Goal: Task Accomplishment & Management: Use online tool/utility

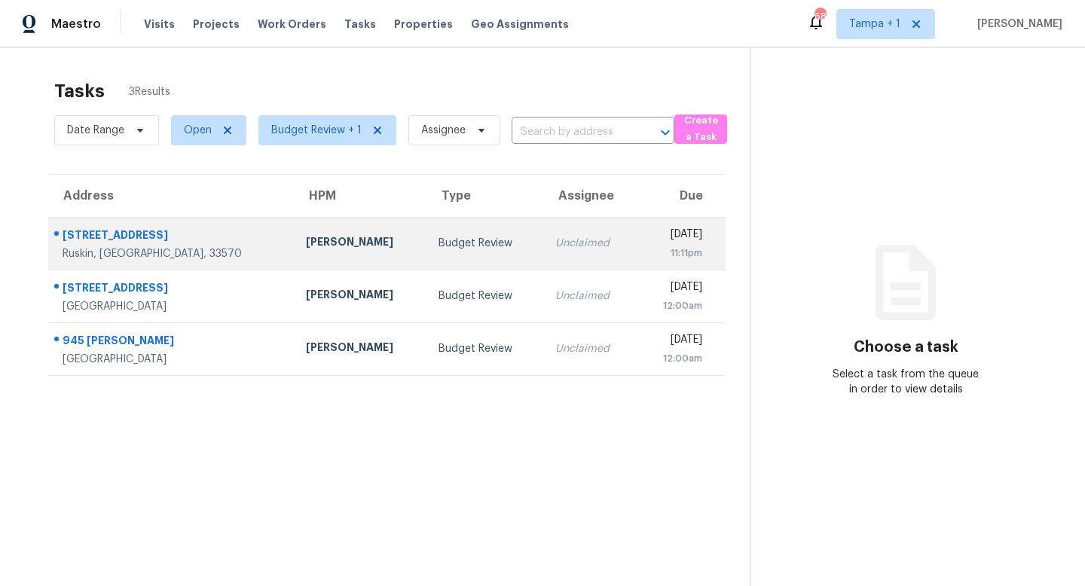
click at [555, 245] on div "Unclaimed" at bounding box center [589, 243] width 69 height 15
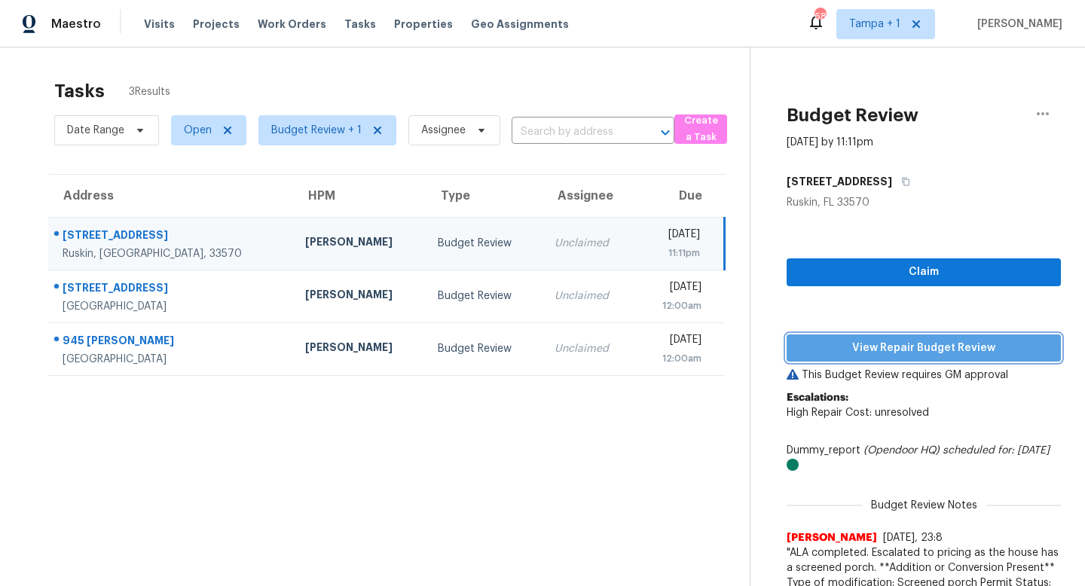
click at [864, 342] on span "View Repair Budget Review" at bounding box center [924, 348] width 250 height 19
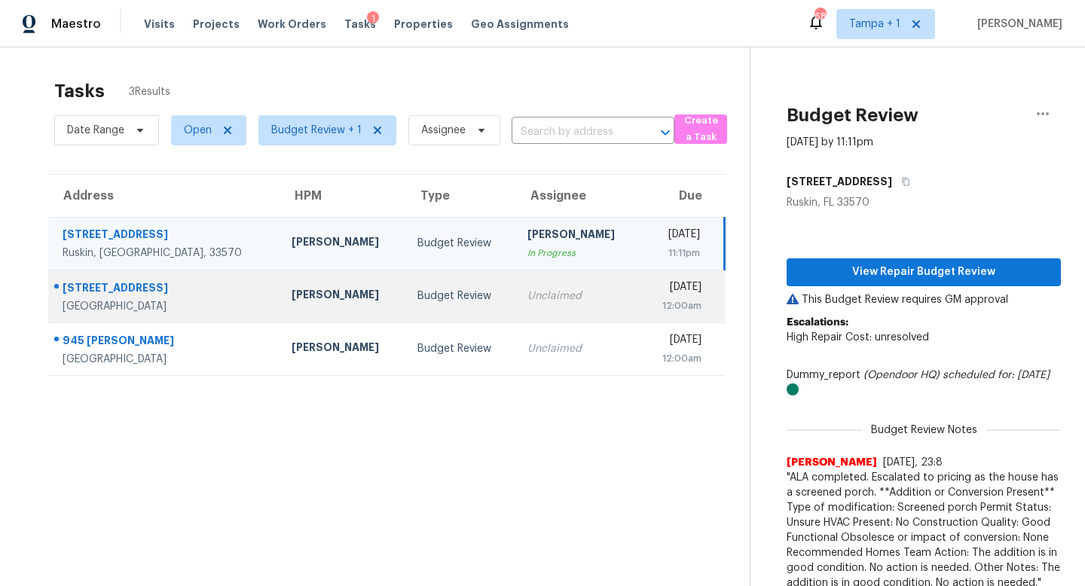
click at [523, 308] on td "Unclaimed" at bounding box center [578, 296] width 125 height 53
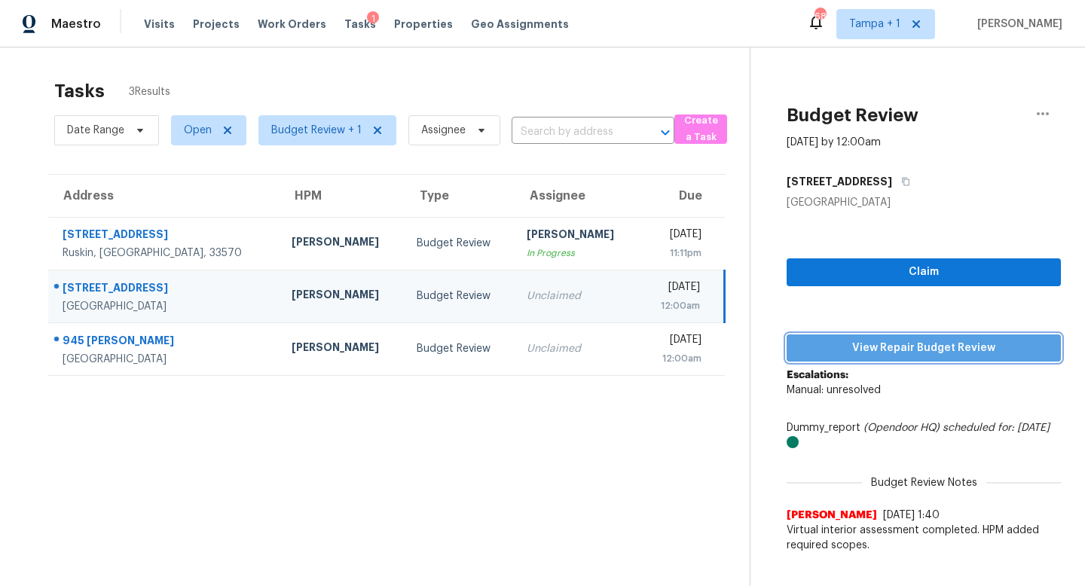
click at [944, 347] on span "View Repair Budget Review" at bounding box center [924, 348] width 250 height 19
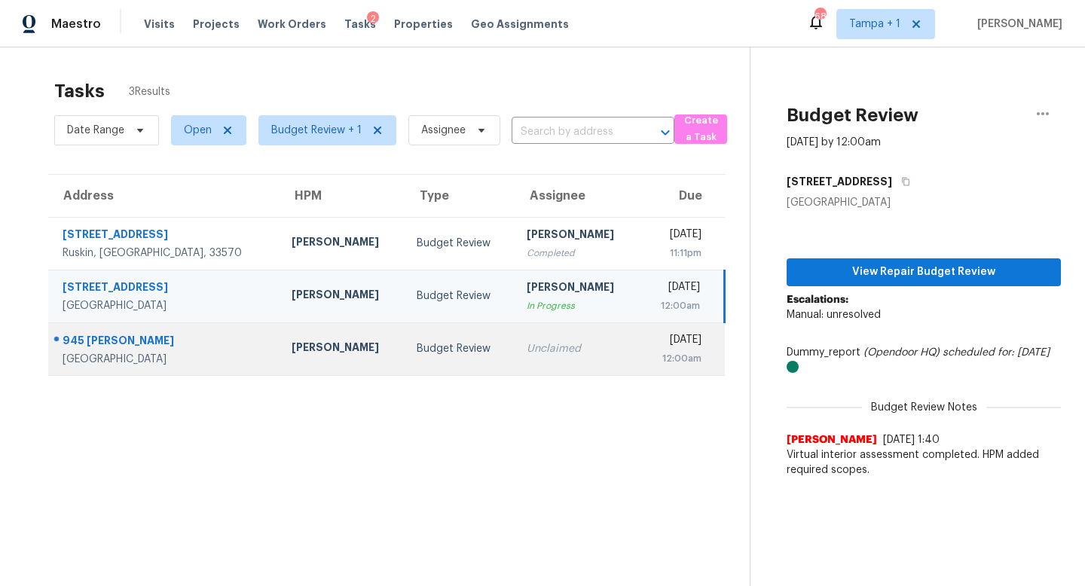
click at [527, 350] on div "Unclaimed" at bounding box center [577, 348] width 101 height 15
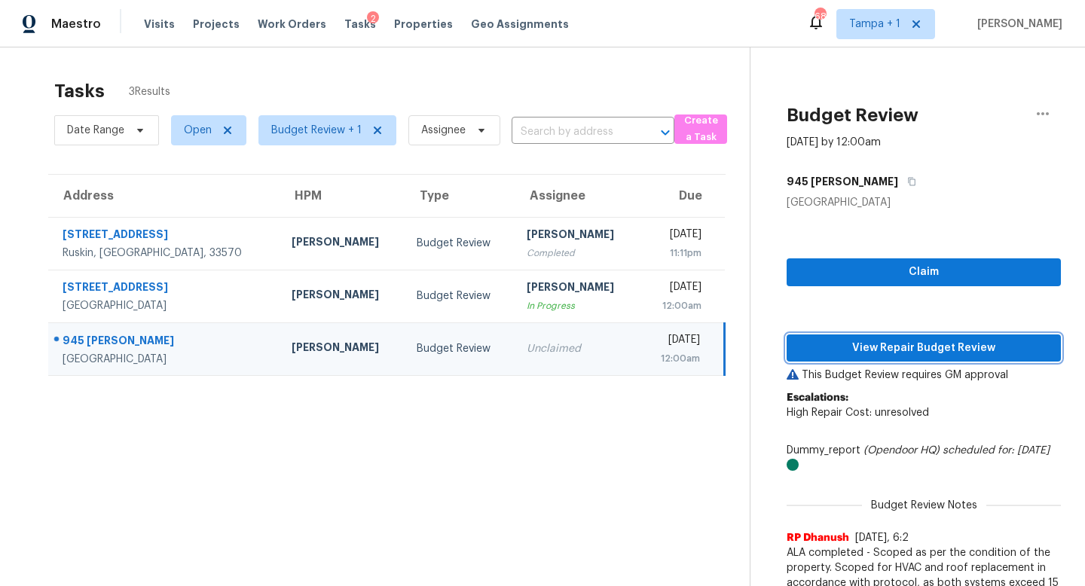
click at [947, 352] on span "View Repair Budget Review" at bounding box center [924, 348] width 250 height 19
